Goal: Check status: Check status

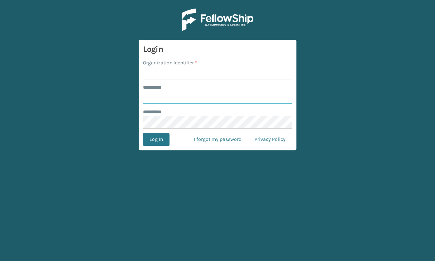
type input "**********"
click at [182, 77] on input "Organization Identifier *" at bounding box center [217, 73] width 149 height 13
type input "JumpSport"
click at [152, 138] on button "Log In" at bounding box center [156, 139] width 27 height 13
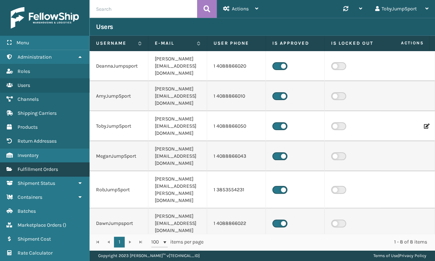
click at [39, 167] on span "Fulfillment Orders" at bounding box center [38, 170] width 40 height 6
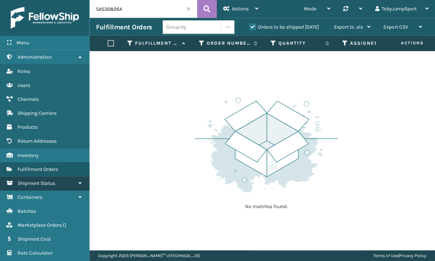
click at [49, 182] on span "Shipment Status" at bounding box center [37, 184] width 38 height 6
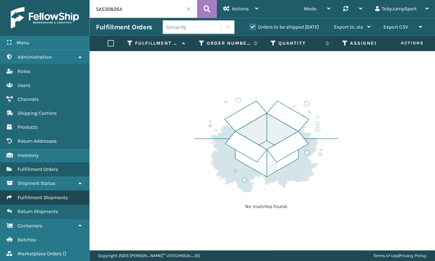
click at [55, 197] on span "Fulfillment Shipments" at bounding box center [43, 198] width 50 height 6
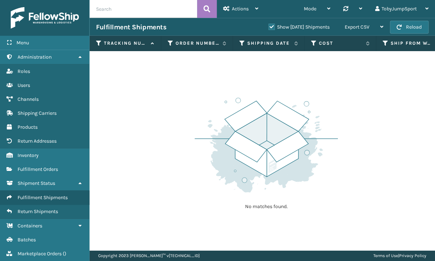
click at [268, 26] on label "Show [DATE] Shipments" at bounding box center [298, 27] width 61 height 6
click at [268, 26] on input "Show [DATE] Shipments" at bounding box center [268, 25] width 0 height 5
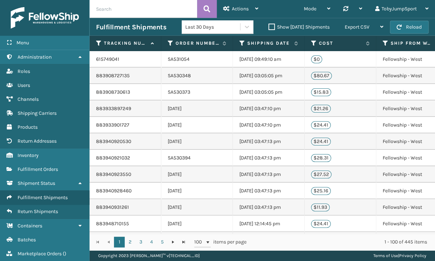
click at [119, 9] on input "text" at bounding box center [143, 9] width 107 height 18
paste input "SA531146"
type input "SA531146"
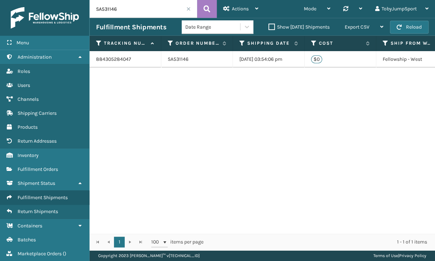
click at [107, 61] on td "884305284047" at bounding box center [126, 59] width 72 height 16
click at [390, 59] on td "Fellowship - West" at bounding box center [412, 59] width 72 height 16
click at [264, 61] on td "[DATE] 03:54:06 pm" at bounding box center [269, 59] width 72 height 16
click at [112, 61] on td "884305284047" at bounding box center [126, 59] width 72 height 16
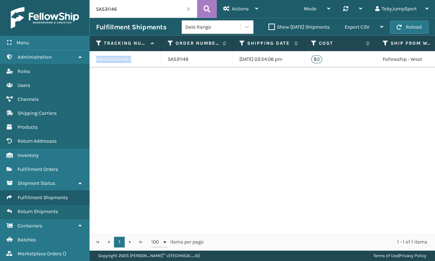
click at [112, 61] on td "884305284047" at bounding box center [126, 59] width 72 height 16
click at [57, 184] on link "Shipment Status" at bounding box center [44, 184] width 89 height 14
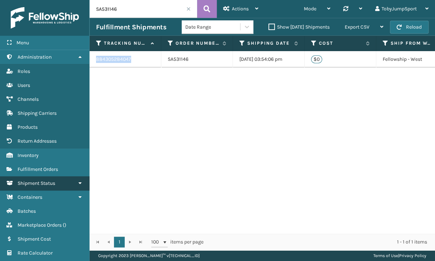
click at [57, 184] on link "Shipment Status" at bounding box center [44, 184] width 89 height 14
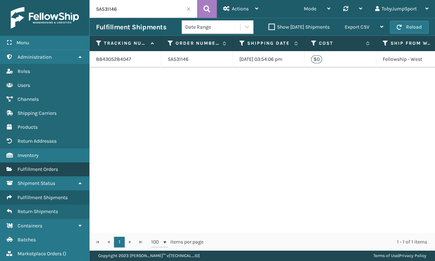
click at [50, 169] on span "Fulfillment Orders" at bounding box center [38, 170] width 40 height 6
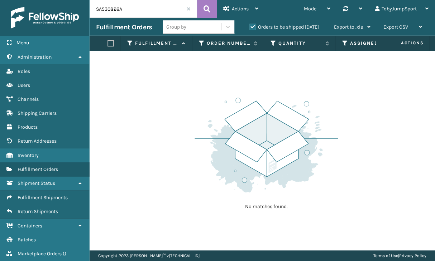
click at [187, 25] on div "Group by" at bounding box center [192, 27] width 58 height 12
drag, startPoint x: 136, startPoint y: 11, endPoint x: 76, endPoint y: 11, distance: 60.2
click at [76, 0] on div "Menu Administration Roles Users Channels Shipping Carriers Products Return Addr…" at bounding box center [217, 0] width 435 height 0
paste input "1146"
type input "SA531146"
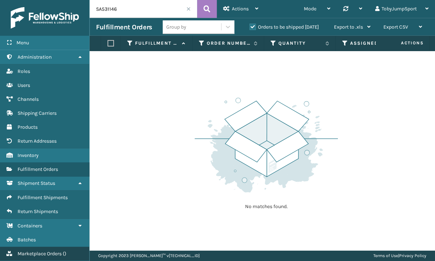
click at [32, 255] on span "Marketplace Orders" at bounding box center [40, 254] width 44 height 6
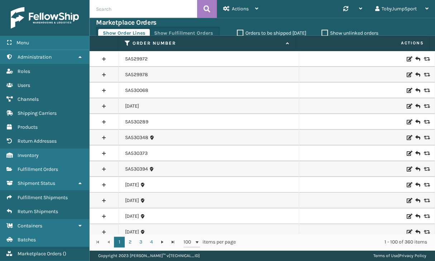
click at [125, 10] on input "text" at bounding box center [143, 9] width 107 height 18
paste input "SA531146"
type input "SA531146"
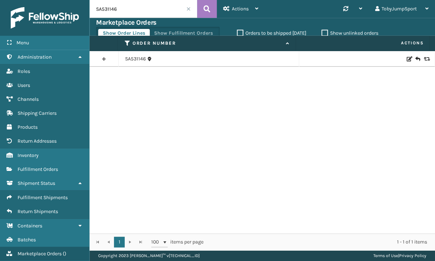
click at [104, 59] on link at bounding box center [104, 58] width 29 height 11
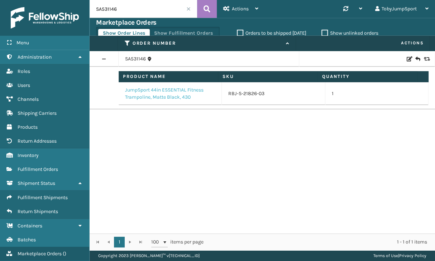
click at [184, 92] on link "JumpSport 44in ESSENTIAL Fitness Trampoline, Matte Black, 430" at bounding box center [170, 94] width 90 height 14
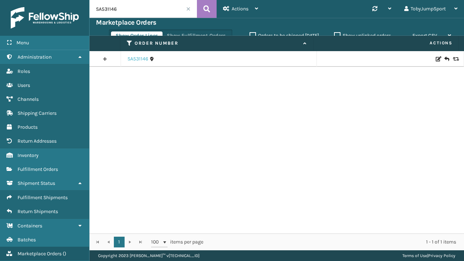
click at [136, 57] on link "SA531146" at bounding box center [137, 59] width 21 height 7
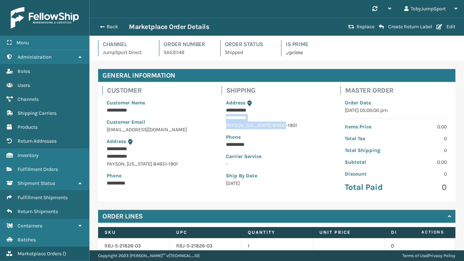
drag, startPoint x: 225, startPoint y: 118, endPoint x: 269, endPoint y: 128, distance: 44.8
click at [269, 128] on div "**********" at bounding box center [277, 143] width 111 height 97
copy div "**********"
click at [307, 118] on p "**********" at bounding box center [276, 118] width 100 height 8
